Goal: Transaction & Acquisition: Obtain resource

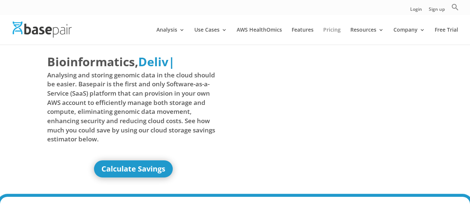
click at [334, 30] on link "Pricing" at bounding box center [331, 35] width 17 height 17
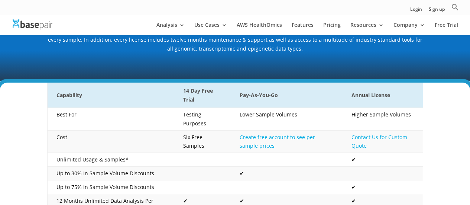
scroll to position [149, 0]
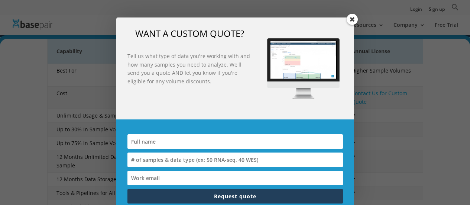
click at [22, 114] on div "WANT A CUSTOM QUOTE? Tell us what type of data you're working with and how many…" at bounding box center [235, 102] width 470 height 205
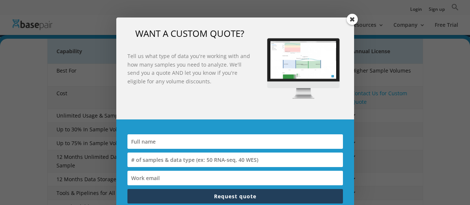
click at [350, 17] on span at bounding box center [351, 19] width 11 height 11
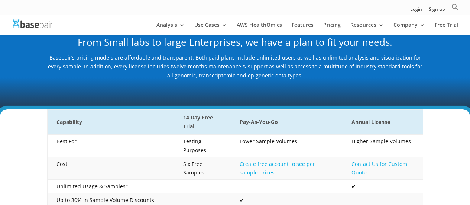
scroll to position [0, 0]
